Goal: Use online tool/utility: Utilize a website feature to perform a specific function

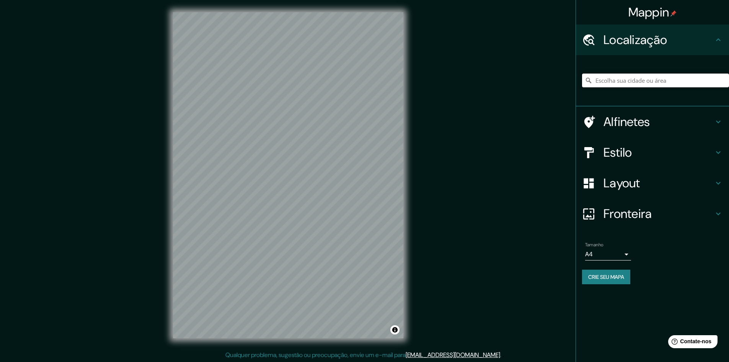
click at [632, 82] on input "Escolha sua cidade ou área" at bounding box center [655, 81] width 147 height 14
paste input "[STREET_ADDRESS], 35519-000"
click at [644, 119] on font "Alfinetes" at bounding box center [627, 122] width 47 height 16
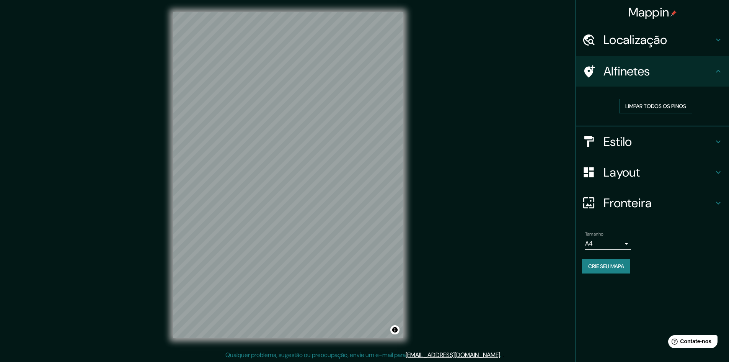
click at [663, 83] on div "Alfinetes" at bounding box center [652, 71] width 153 height 31
click at [661, 35] on font "Localização" at bounding box center [636, 40] width 64 height 16
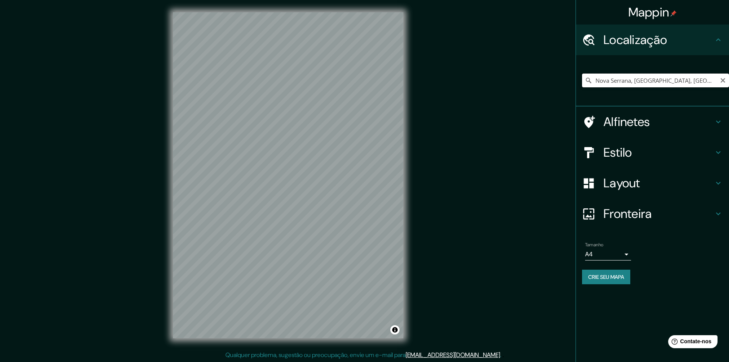
click at [693, 82] on input "Nova Serrana, [GEOGRAPHIC_DATA], [GEOGRAPHIC_DATA]" at bounding box center [655, 81] width 147 height 14
drag, startPoint x: 717, startPoint y: 82, endPoint x: 594, endPoint y: 84, distance: 123.3
click at [594, 84] on input "Nova Serrana, [GEOGRAPHIC_DATA], [GEOGRAPHIC_DATA]" at bounding box center [655, 81] width 147 height 14
paste input "[STREET_ADDRESS], 35519-000"
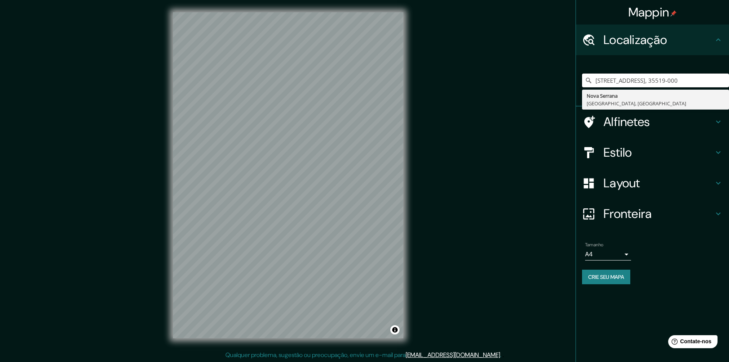
type input "[STREET_ADDRESS], 35519-000"
click at [651, 188] on h4 "Layout" at bounding box center [659, 182] width 110 height 15
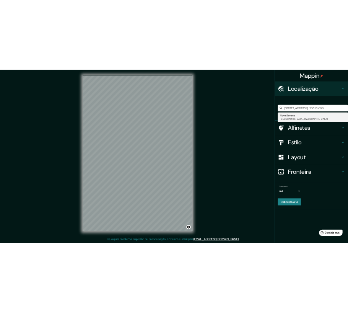
scroll to position [0, 0]
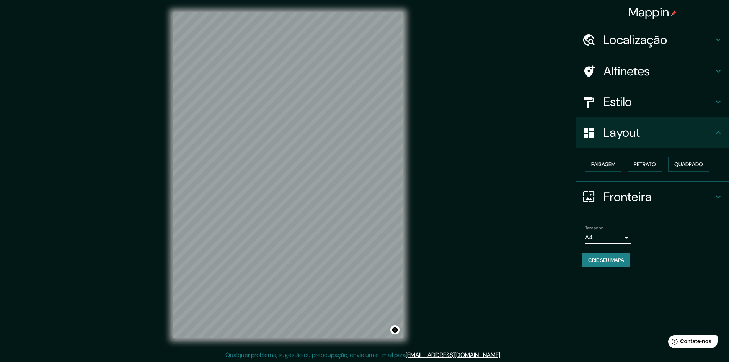
click at [635, 100] on h4 "Estilo" at bounding box center [659, 101] width 110 height 15
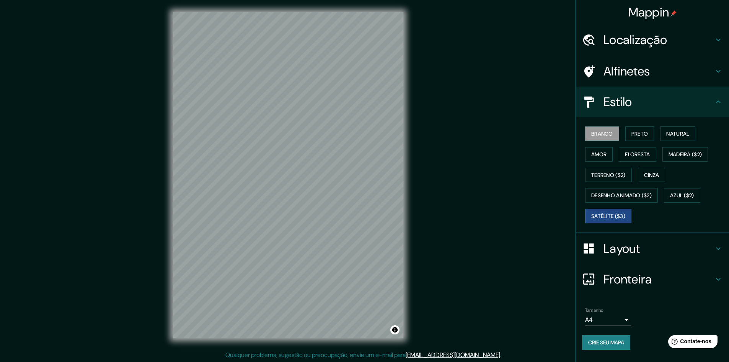
click at [626, 216] on font "Satélite ($3)" at bounding box center [609, 216] width 34 height 7
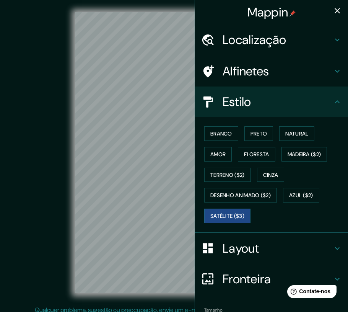
click at [44, 208] on div "© Mapbox © OpenStreetMap Improve this map © Maxar" at bounding box center [175, 152] width 314 height 281
click at [25, 244] on div "© Mapbox © OpenStreetMap Improve this map © Maxar" at bounding box center [175, 152] width 314 height 281
click at [192, 258] on div "Mappin Localização Rod. do [STREET_ADDRESS], 35519-000 [GEOGRAPHIC_DATA] [GEOGR…" at bounding box center [174, 159] width 348 height 318
